Goal: Task Accomplishment & Management: Use online tool/utility

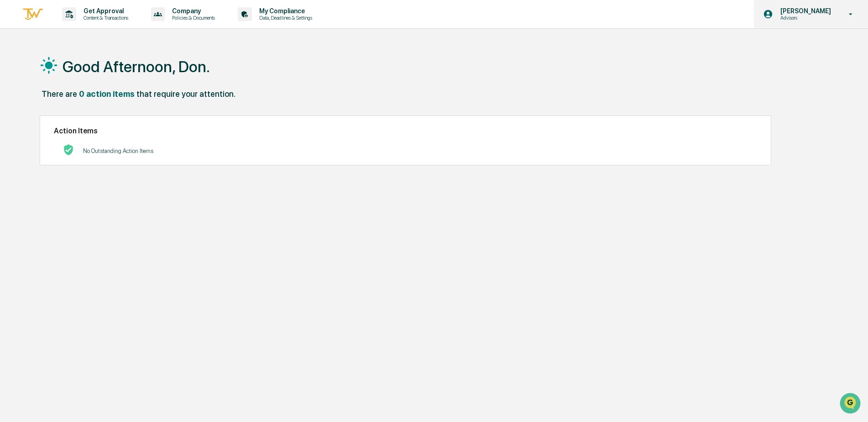
click at [826, 19] on p "Advisors" at bounding box center [805, 18] width 63 height 6
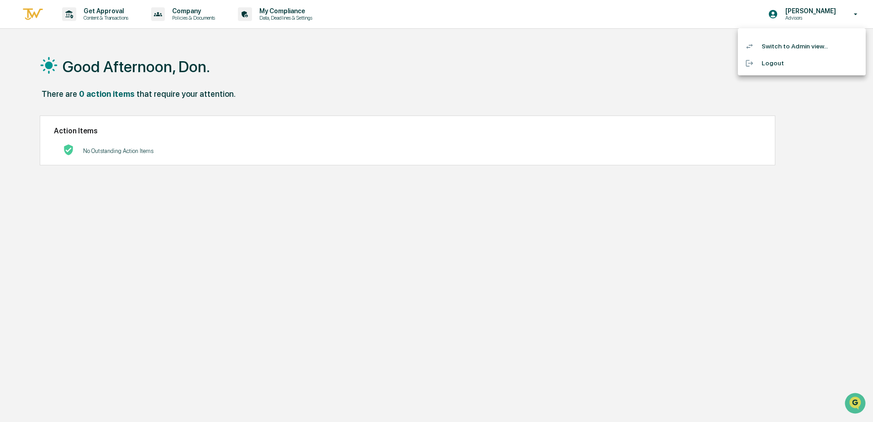
click at [788, 46] on li "Switch to Admin view..." at bounding box center [802, 46] width 128 height 17
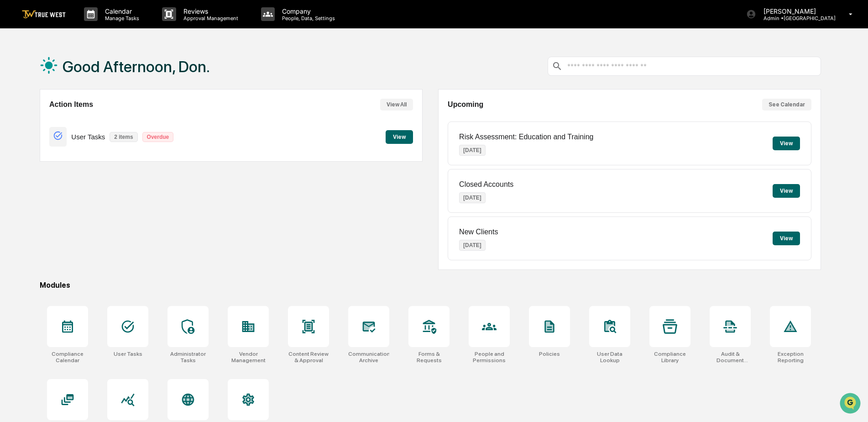
click at [391, 139] on button "View" at bounding box center [399, 137] width 27 height 14
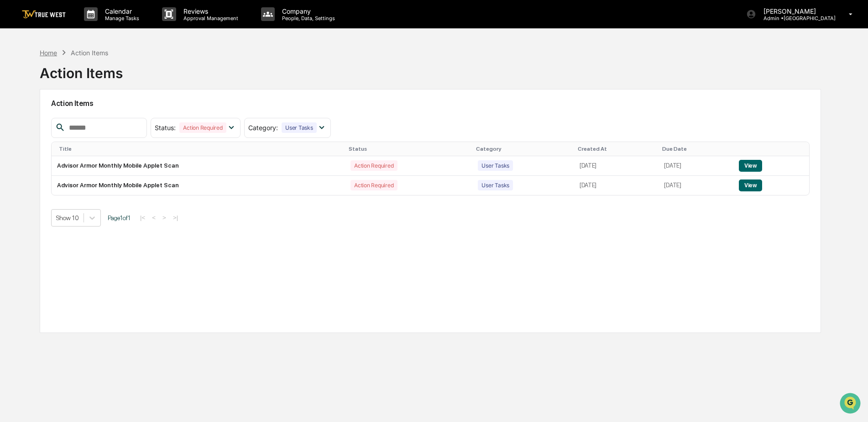
click at [44, 54] on div "Home" at bounding box center [48, 53] width 17 height 8
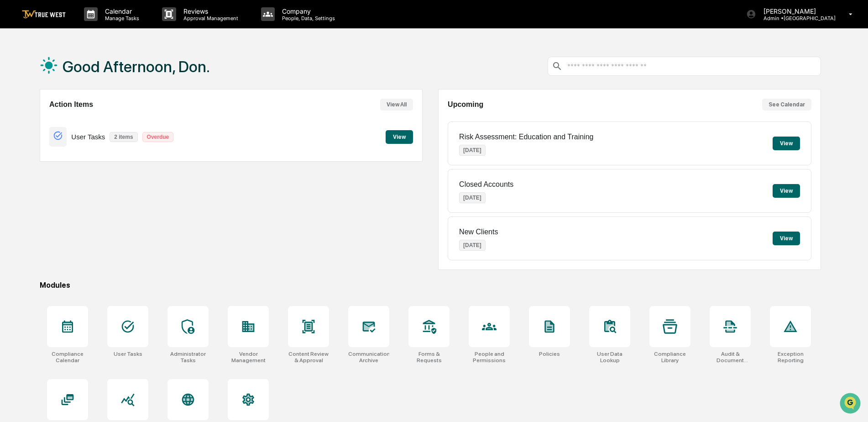
scroll to position [43, 0]
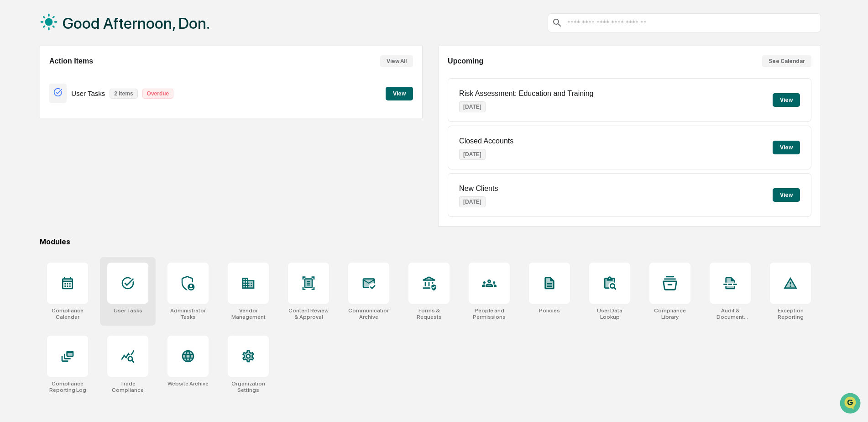
click at [133, 293] on div at bounding box center [127, 283] width 41 height 41
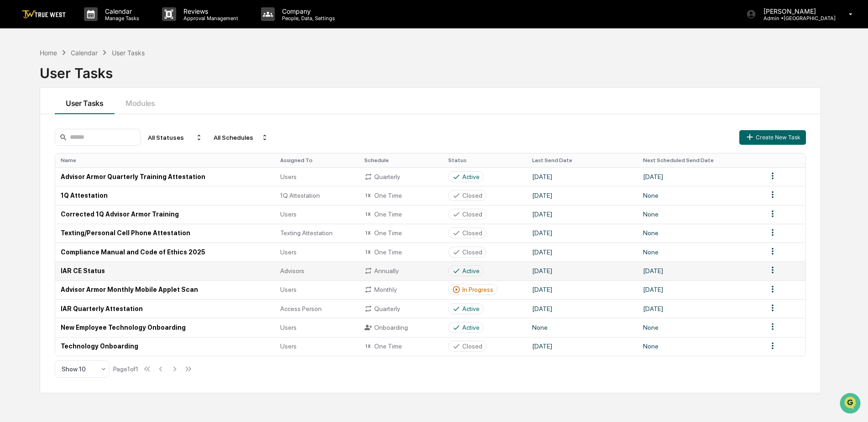
click at [73, 269] on td "IAR CE Status" at bounding box center [165, 270] width 220 height 19
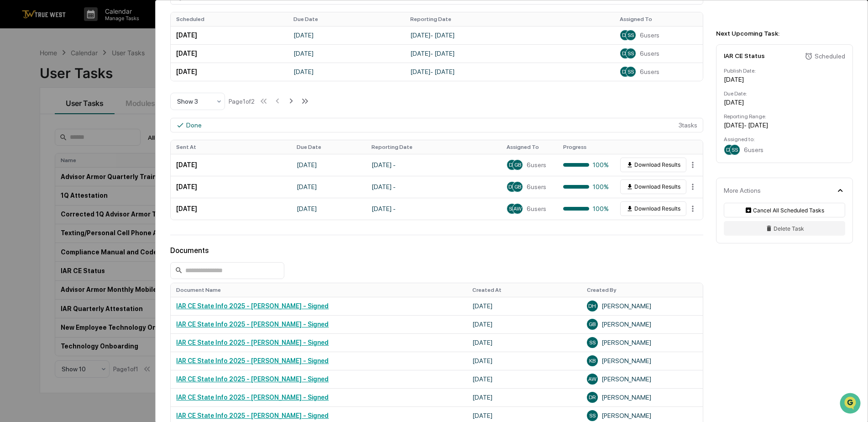
scroll to position [320, 0]
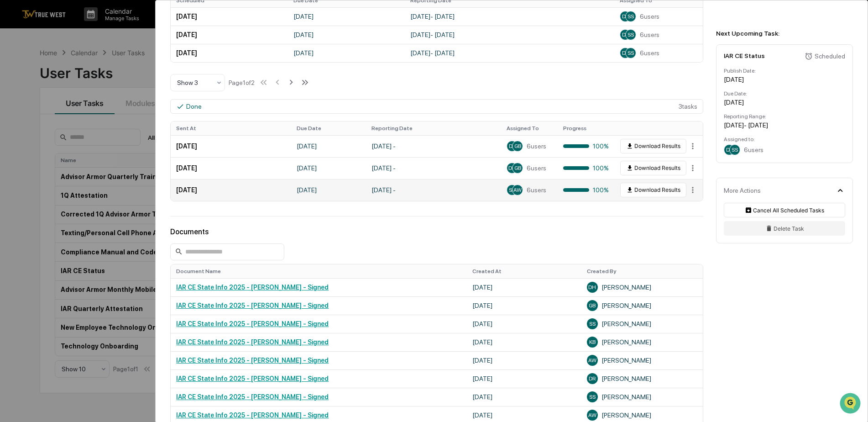
click at [574, 189] on div at bounding box center [576, 190] width 26 height 4
click at [191, 190] on td "July 9, 2025" at bounding box center [231, 190] width 121 height 22
drag, startPoint x: 191, startPoint y: 190, endPoint x: 217, endPoint y: 186, distance: 26.3
click at [217, 186] on td "July 9, 2025" at bounding box center [231, 190] width 121 height 22
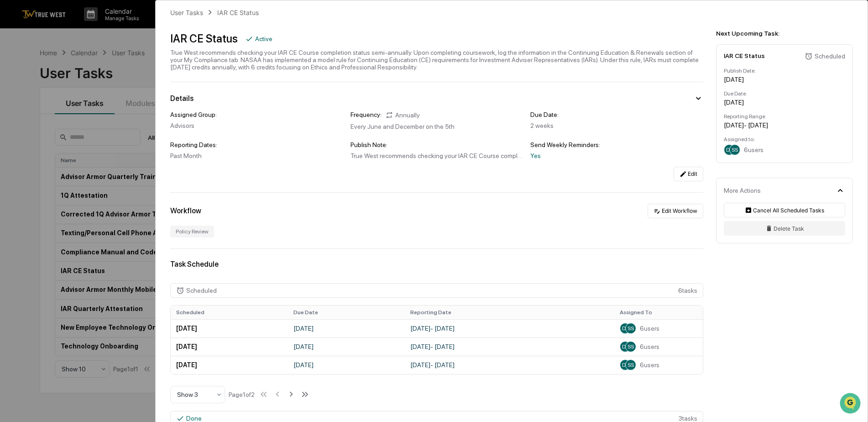
scroll to position [0, 0]
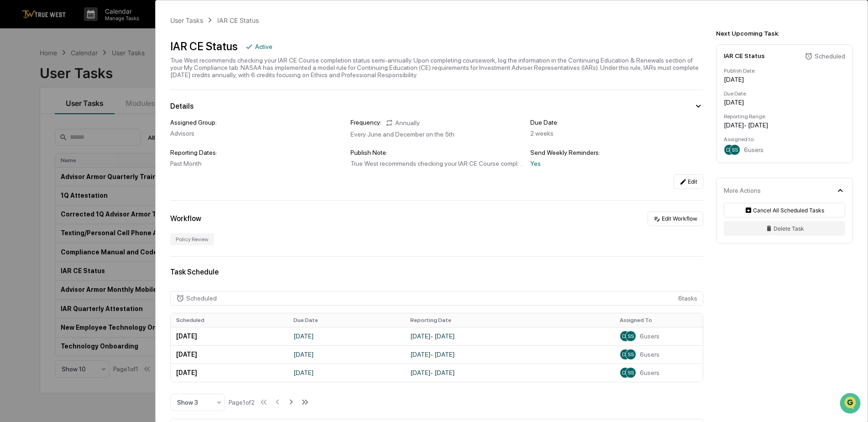
click at [148, 36] on div "User Tasks IAR CE Status IAR CE Status Active True West recommends checking you…" at bounding box center [434, 211] width 868 height 422
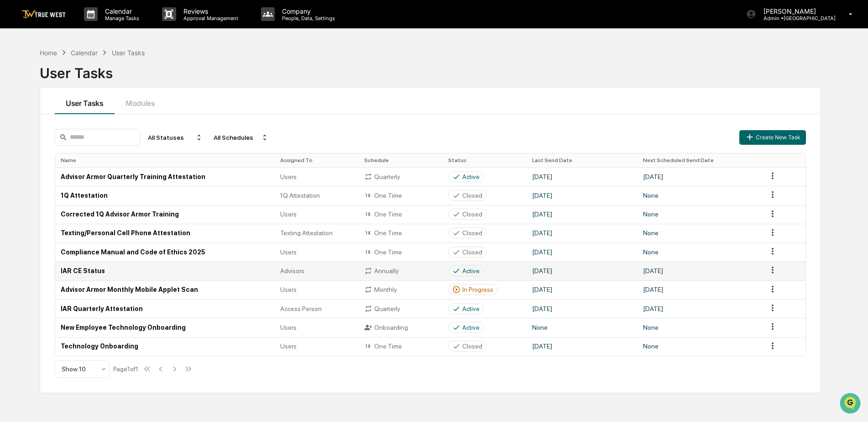
click at [89, 268] on td "IAR CE Status" at bounding box center [165, 270] width 220 height 19
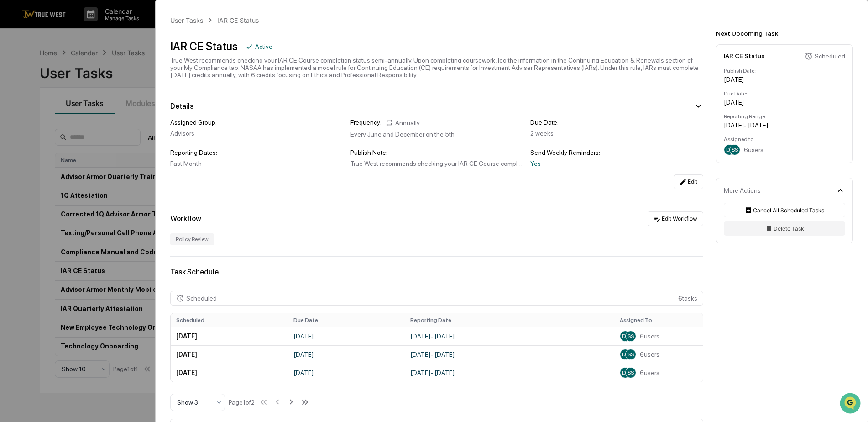
click at [135, 39] on div "User Tasks IAR CE Status IAR CE Status Active True West recommends checking you…" at bounding box center [434, 211] width 868 height 422
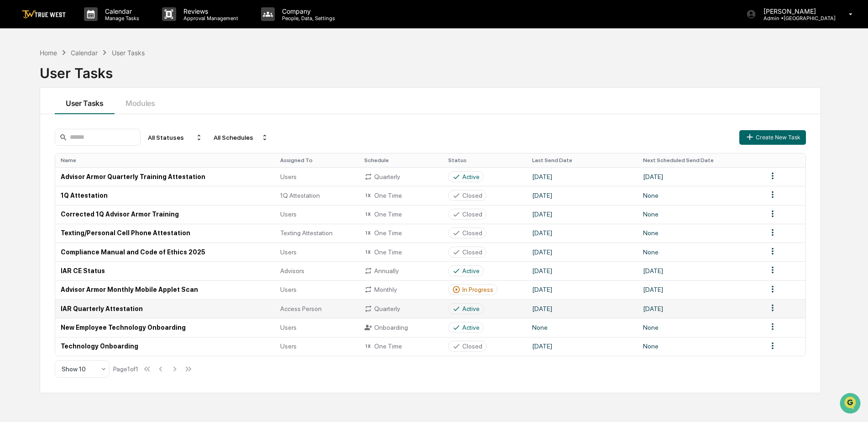
click at [100, 307] on td "IAR Quarterly Attestation" at bounding box center [165, 308] width 220 height 19
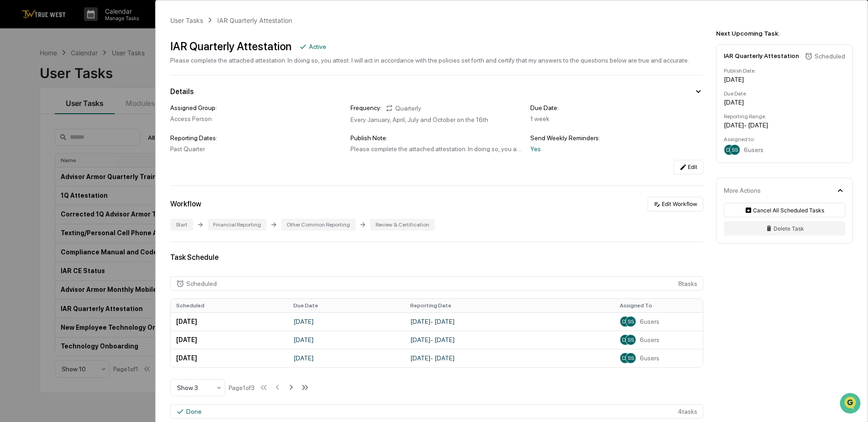
click at [122, 37] on div "User Tasks IAR Quarterly Attestation IAR Quarterly Attestation Active Please co…" at bounding box center [434, 211] width 868 height 422
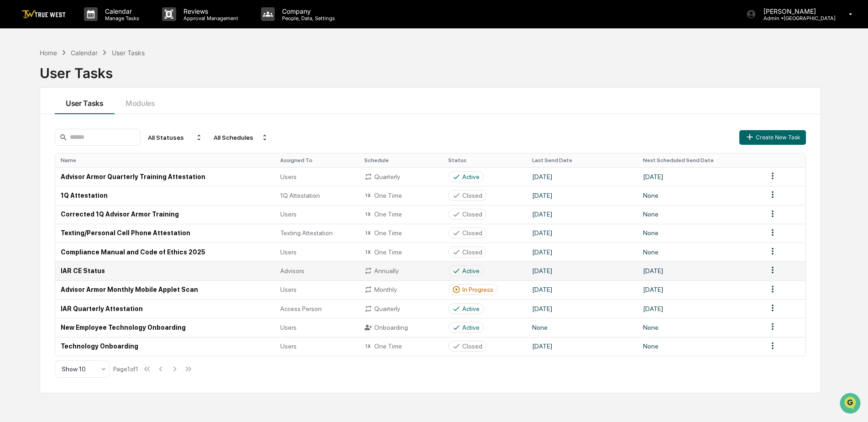
click at [78, 271] on td "IAR CE Status" at bounding box center [165, 270] width 220 height 19
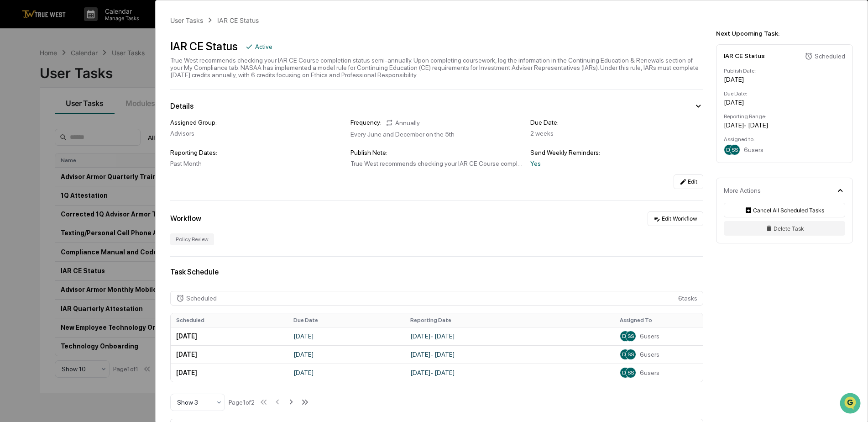
click at [128, 46] on div "User Tasks IAR CE Status IAR CE Status Active True West recommends checking you…" at bounding box center [434, 211] width 868 height 422
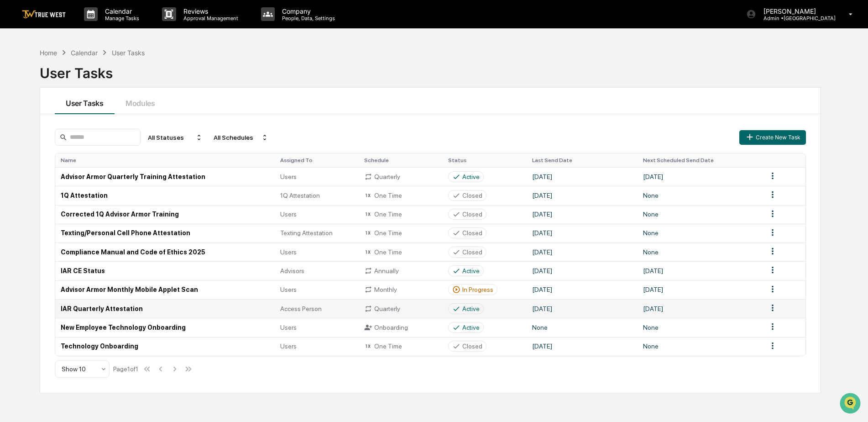
click at [98, 307] on td "IAR Quarterly Attestation" at bounding box center [165, 308] width 220 height 19
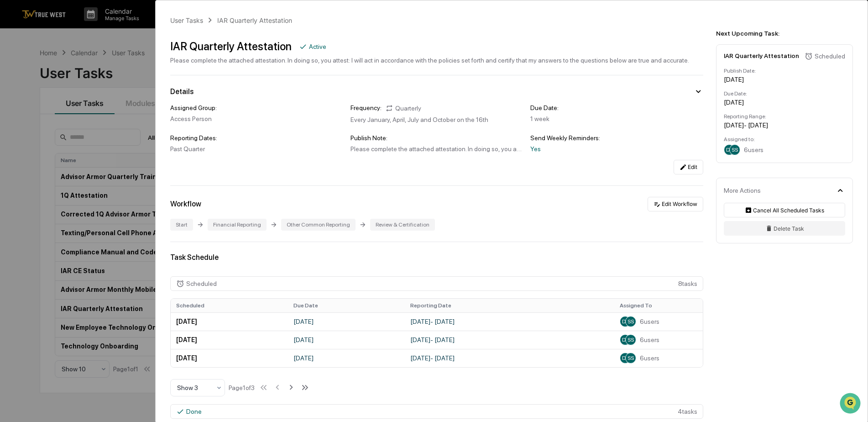
click at [148, 37] on div "User Tasks IAR Quarterly Attestation IAR Quarterly Attestation Active Please co…" at bounding box center [434, 211] width 868 height 422
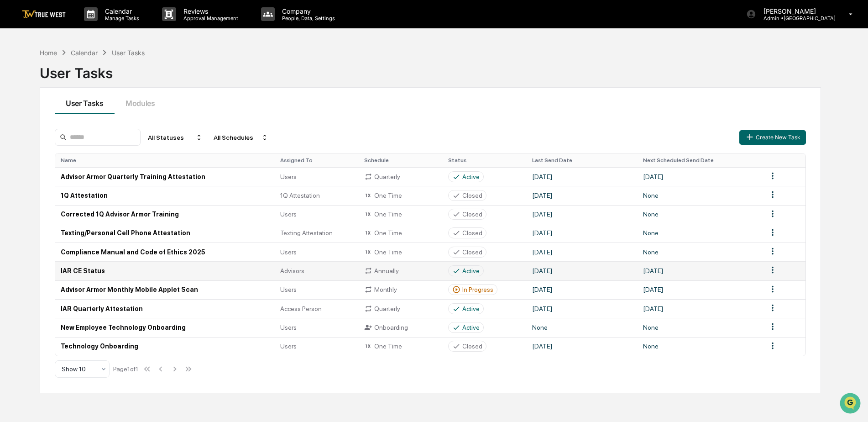
click at [84, 270] on td "IAR CE Status" at bounding box center [165, 270] width 220 height 19
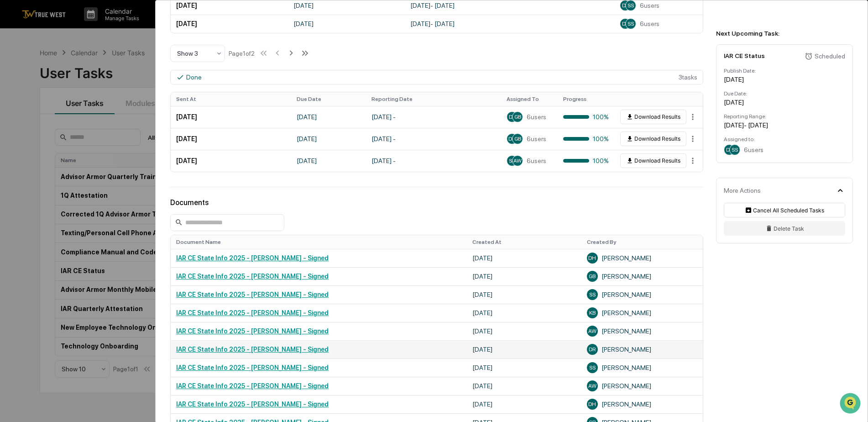
scroll to position [365, 0]
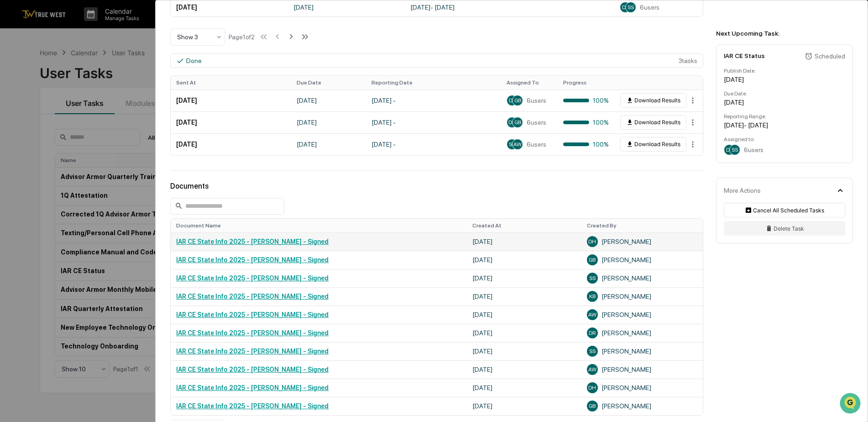
click at [220, 240] on link "IAR CE State Info 2025 - Dennis Hinton - Signed" at bounding box center [252, 241] width 153 height 7
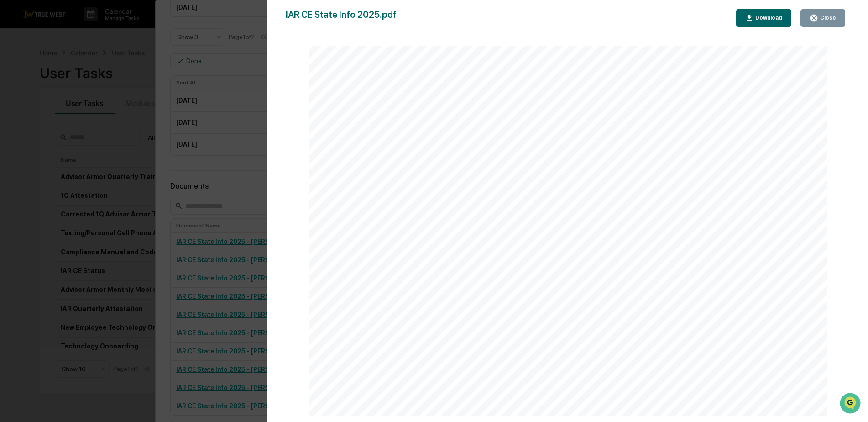
scroll to position [1324, 0]
click at [823, 17] on div "Close" at bounding box center [828, 18] width 18 height 6
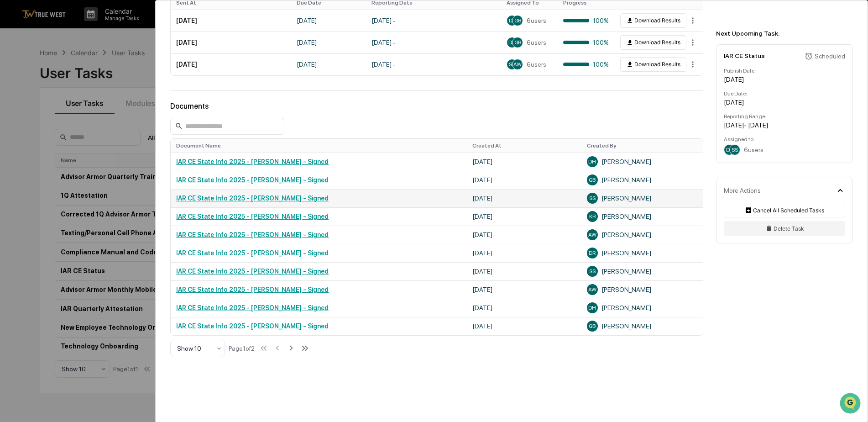
scroll to position [457, 0]
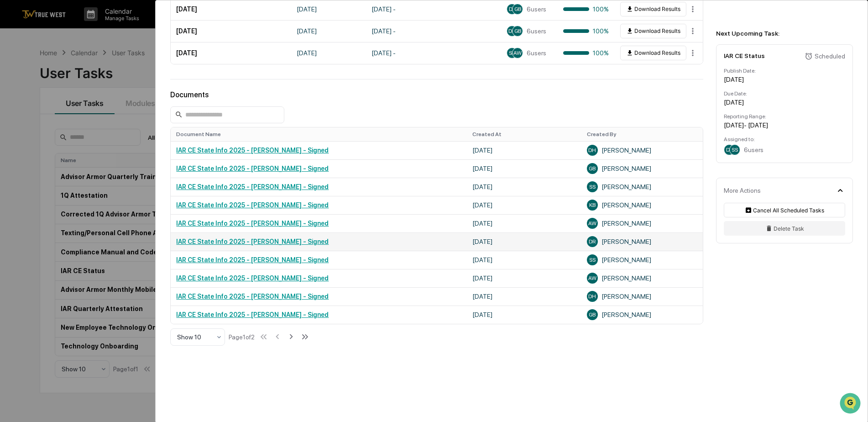
click at [230, 241] on link "IAR CE State Info 2025 - Don Ruffin - Signed" at bounding box center [252, 241] width 153 height 7
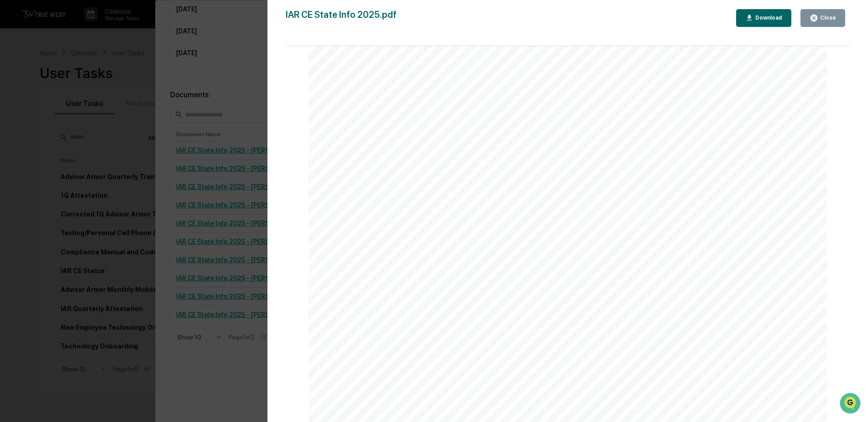
scroll to position [1553, 0]
click at [822, 20] on div "Close" at bounding box center [828, 18] width 18 height 6
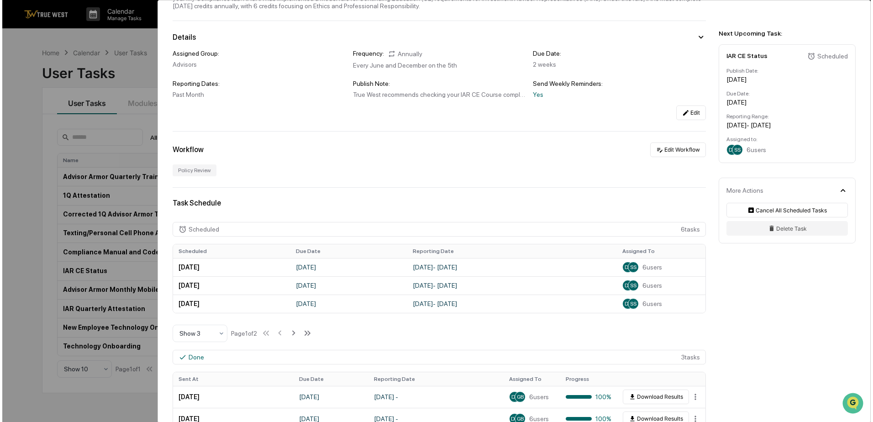
scroll to position [0, 0]
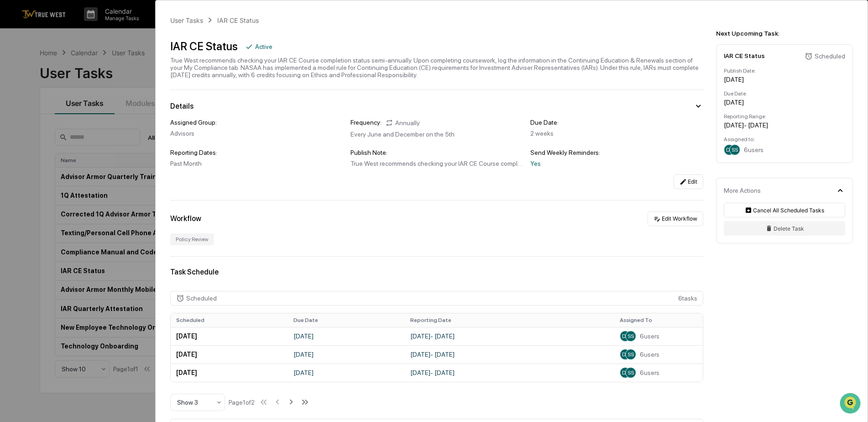
click at [139, 35] on div "User Tasks IAR CE Status IAR CE Status Active True West recommends checking you…" at bounding box center [434, 211] width 868 height 422
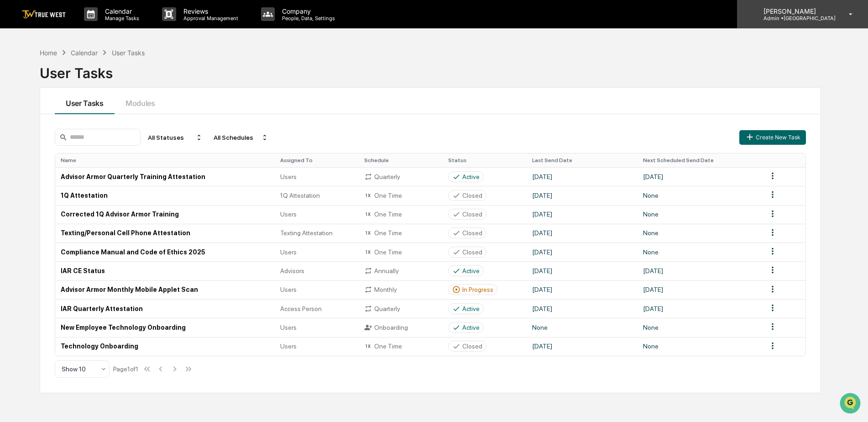
click at [856, 16] on icon at bounding box center [851, 14] width 16 height 9
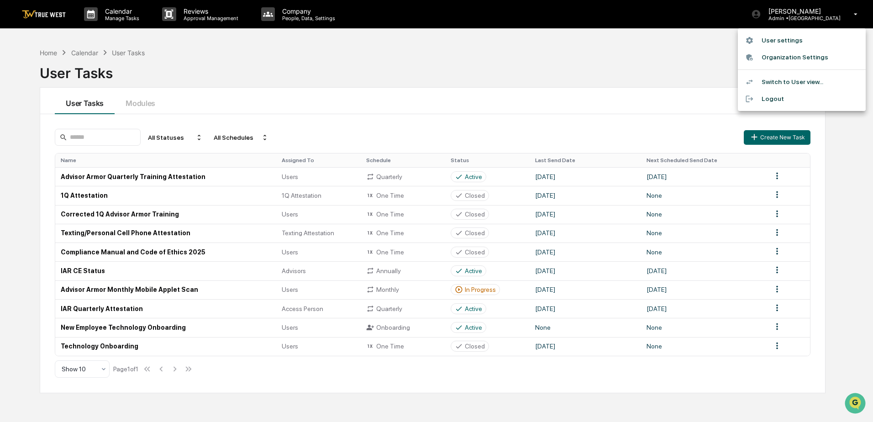
click at [768, 97] on li "Logout" at bounding box center [802, 98] width 128 height 17
